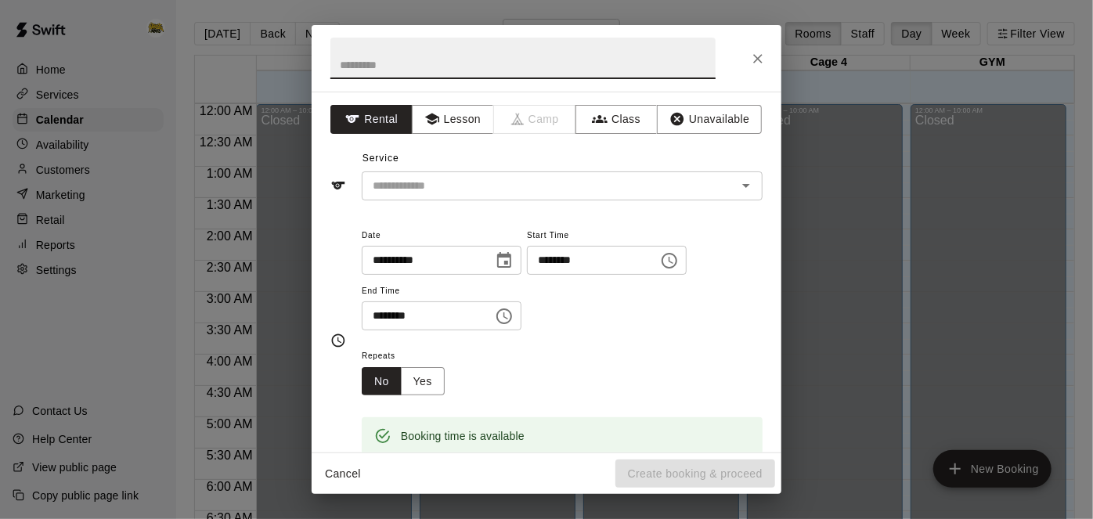
scroll to position [676, 0]
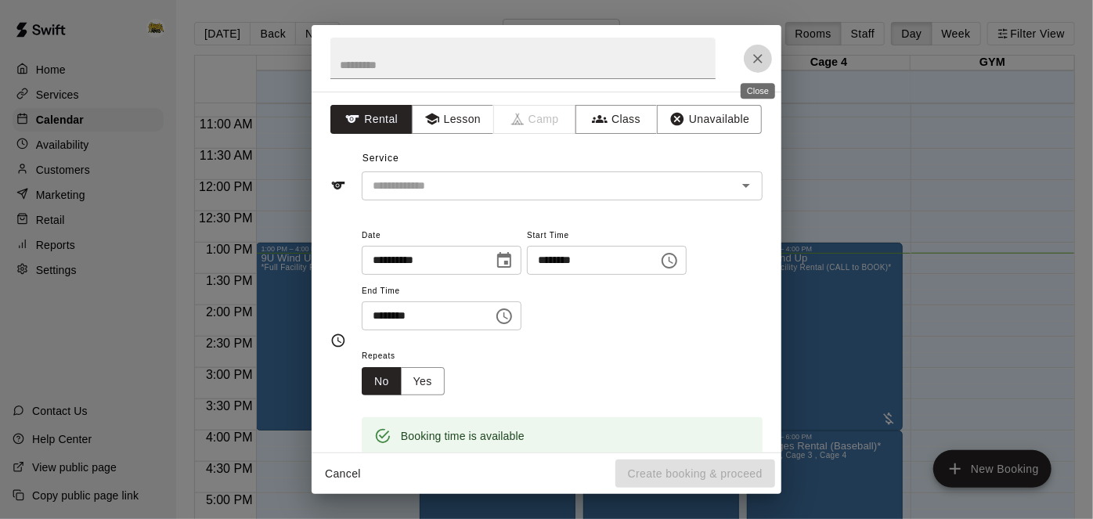
click at [753, 63] on icon "Close" at bounding box center [758, 59] width 16 height 16
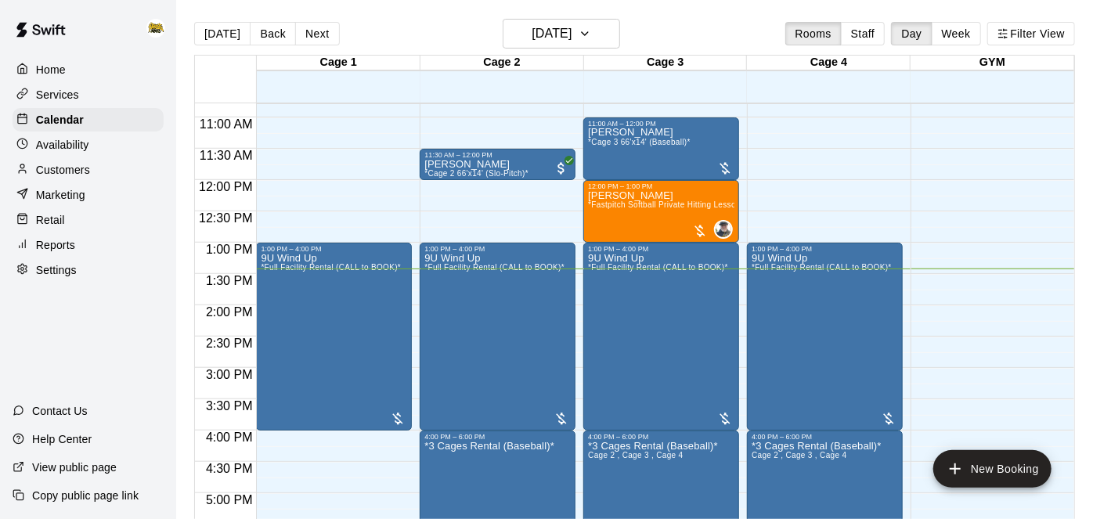
click at [753, 63] on div "Cage 4" at bounding box center [829, 63] width 164 height 15
click at [349, 323] on div "9U Wind Up *Full Facility Rental (CALL to BOOK)*" at bounding box center [331, 512] width 140 height 519
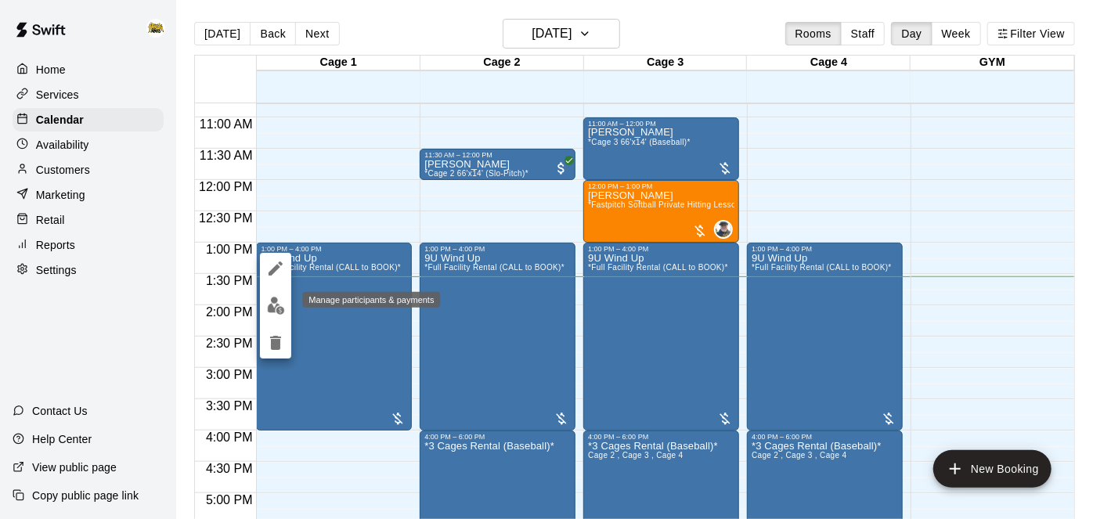
click at [276, 311] on img "edit" at bounding box center [276, 306] width 18 height 18
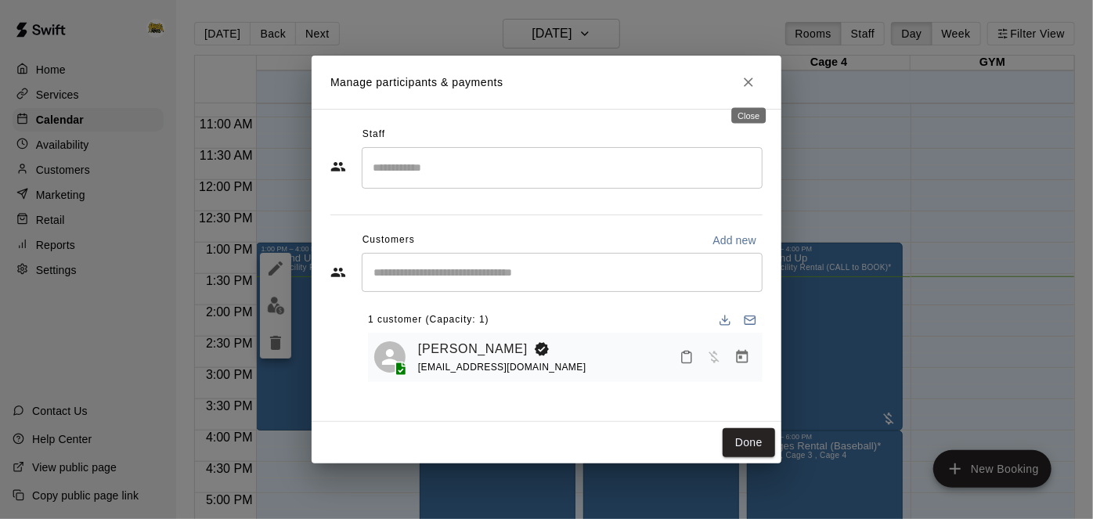
click at [749, 85] on icon "Close" at bounding box center [749, 82] width 16 height 16
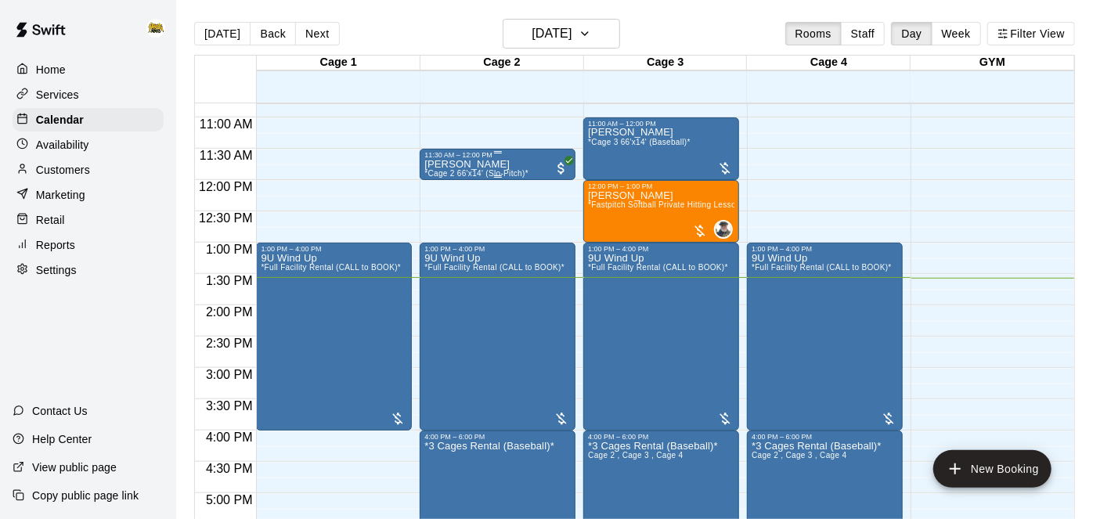
click at [537, 167] on div "[PERSON_NAME] *Cage 2 66'x14' (Slo-Pitch)*" at bounding box center [497, 418] width 146 height 519
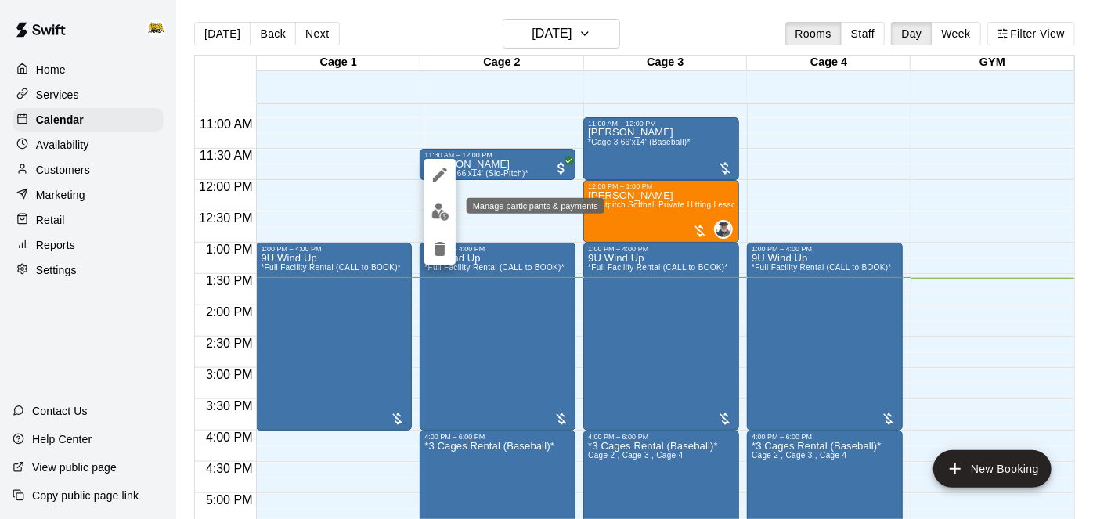
click at [438, 215] on img "edit" at bounding box center [440, 212] width 18 height 18
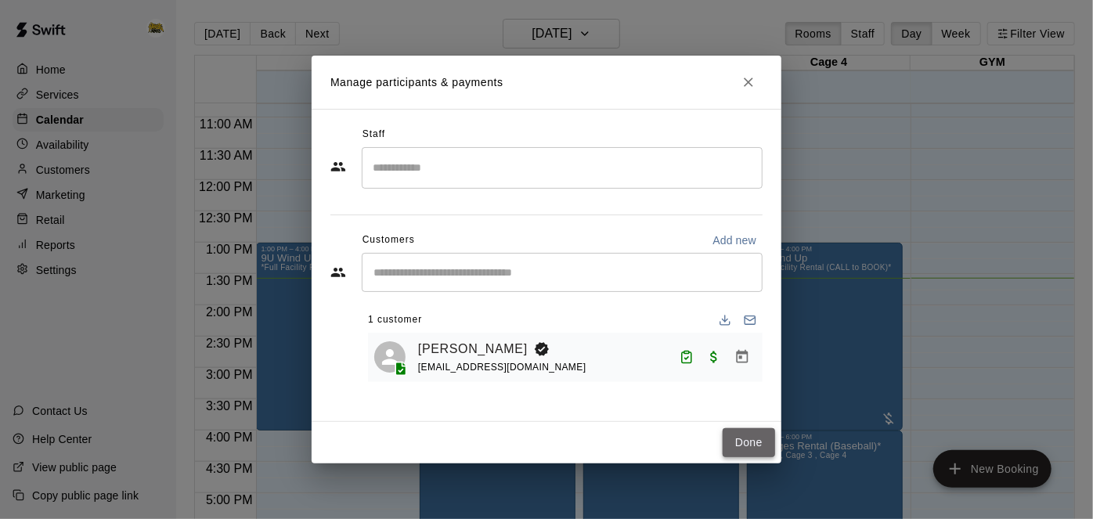
click at [757, 446] on button "Done" at bounding box center [749, 442] width 52 height 29
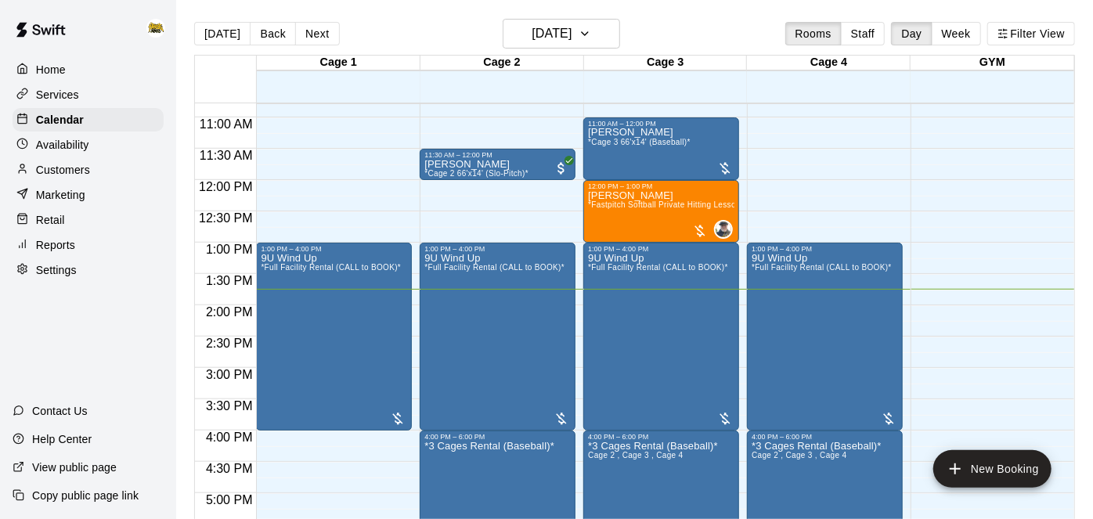
click at [45, 72] on p "Home" at bounding box center [51, 70] width 30 height 16
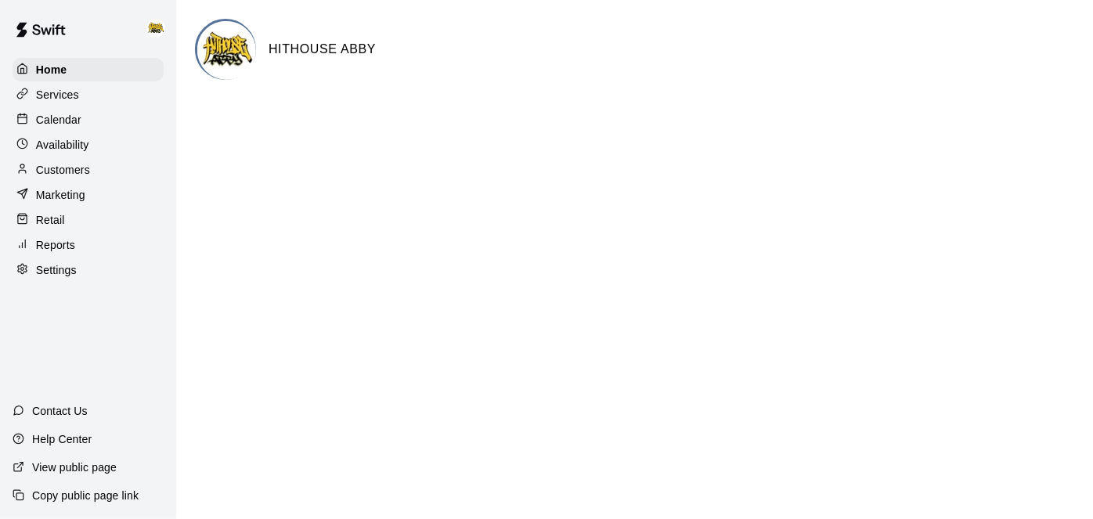
click at [81, 122] on div "Calendar" at bounding box center [88, 119] width 151 height 23
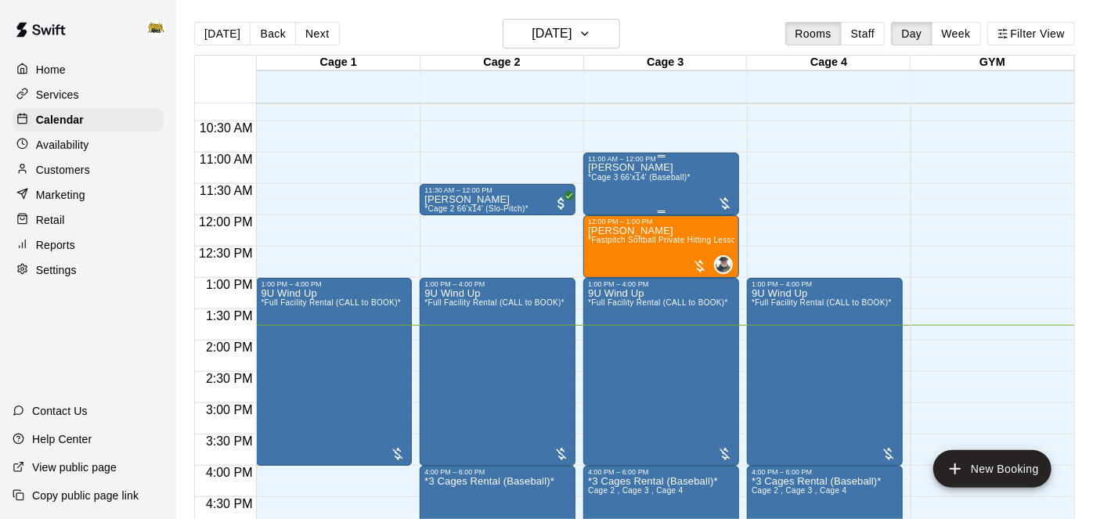
scroll to position [641, 0]
